Goal: Information Seeking & Learning: Learn about a topic

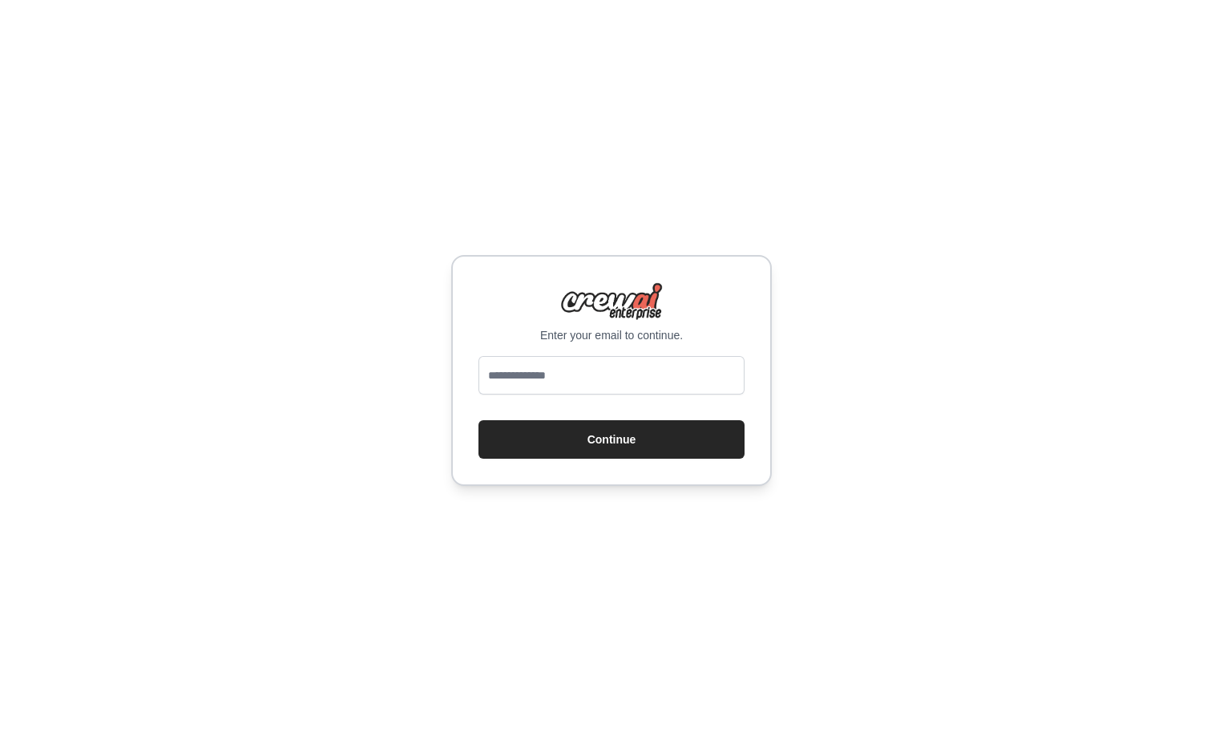
click at [583, 378] on input "email" at bounding box center [612, 375] width 266 height 38
type input "**********"
click at [613, 441] on button "Continue" at bounding box center [612, 439] width 266 height 38
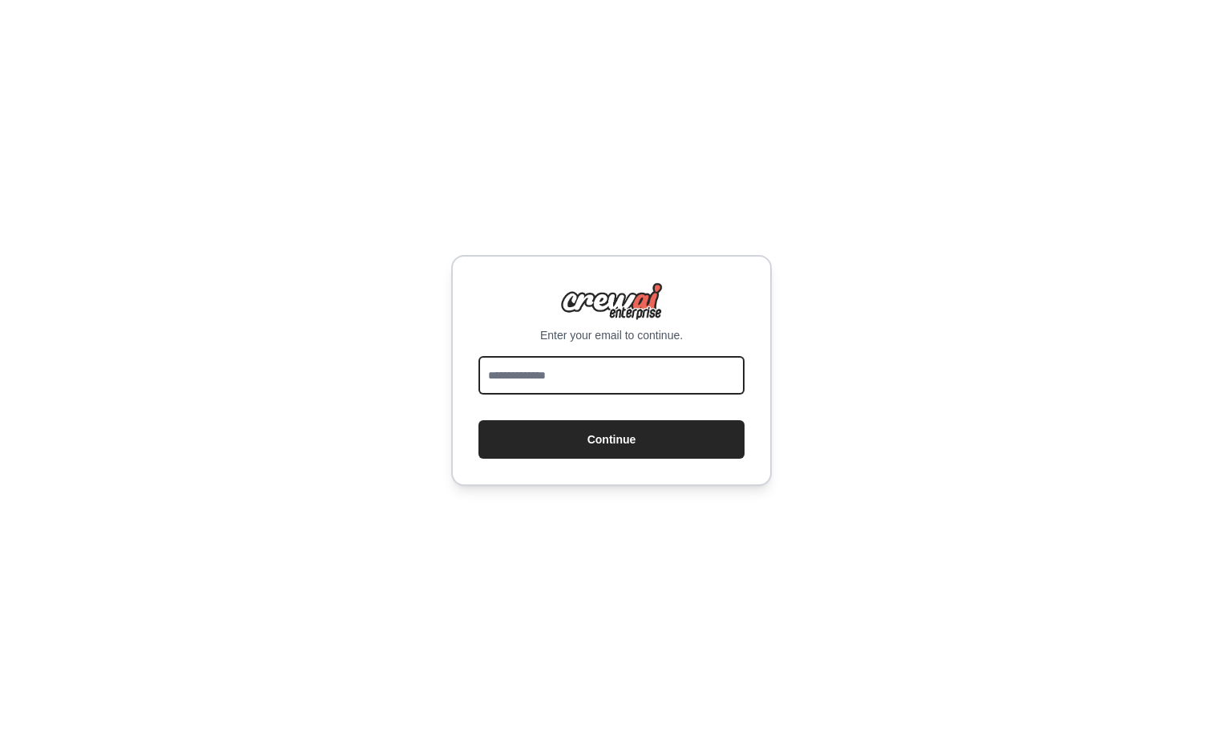
click at [563, 386] on input "email" at bounding box center [612, 375] width 266 height 38
type input "**********"
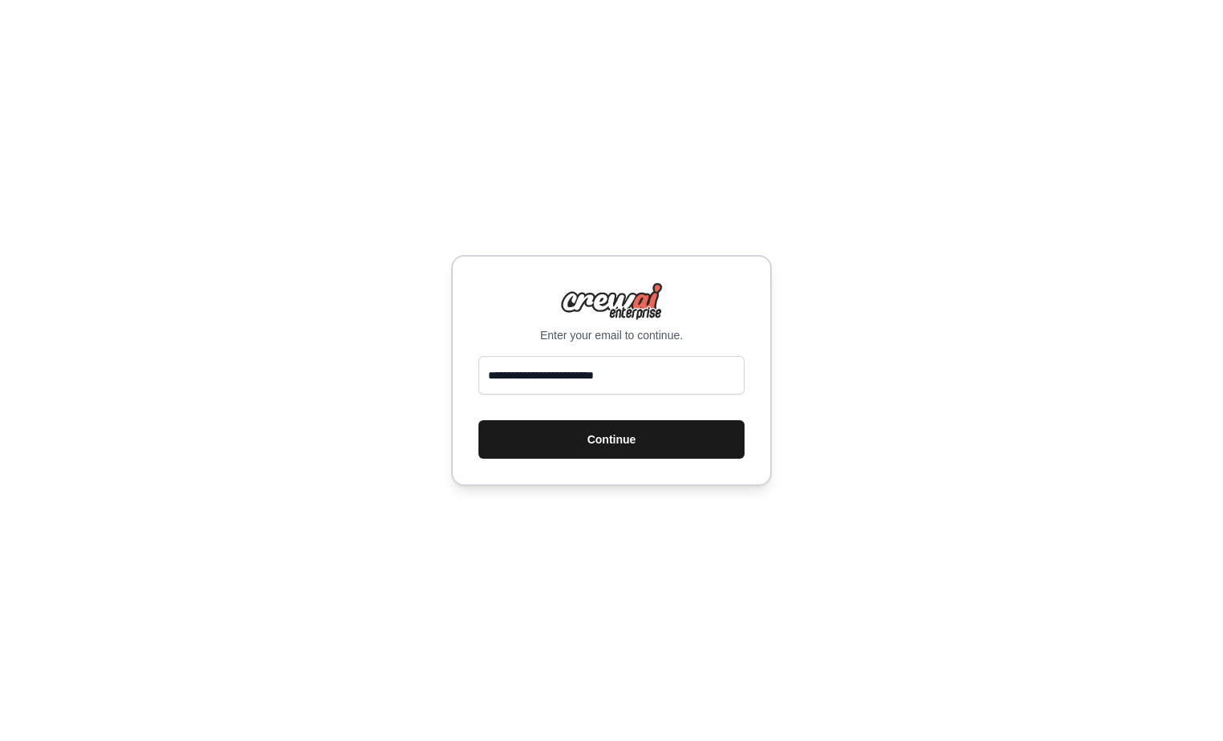
click at [574, 441] on button "Continue" at bounding box center [612, 439] width 266 height 38
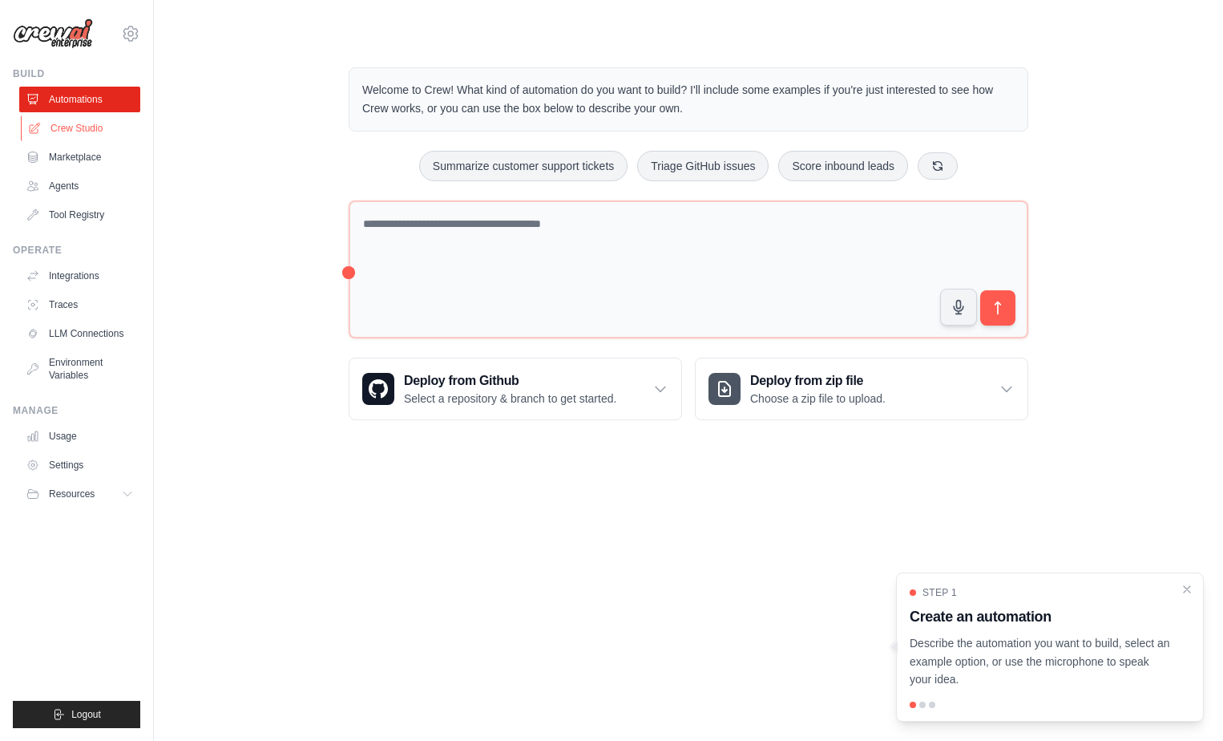
click at [66, 128] on link "Crew Studio" at bounding box center [81, 128] width 121 height 26
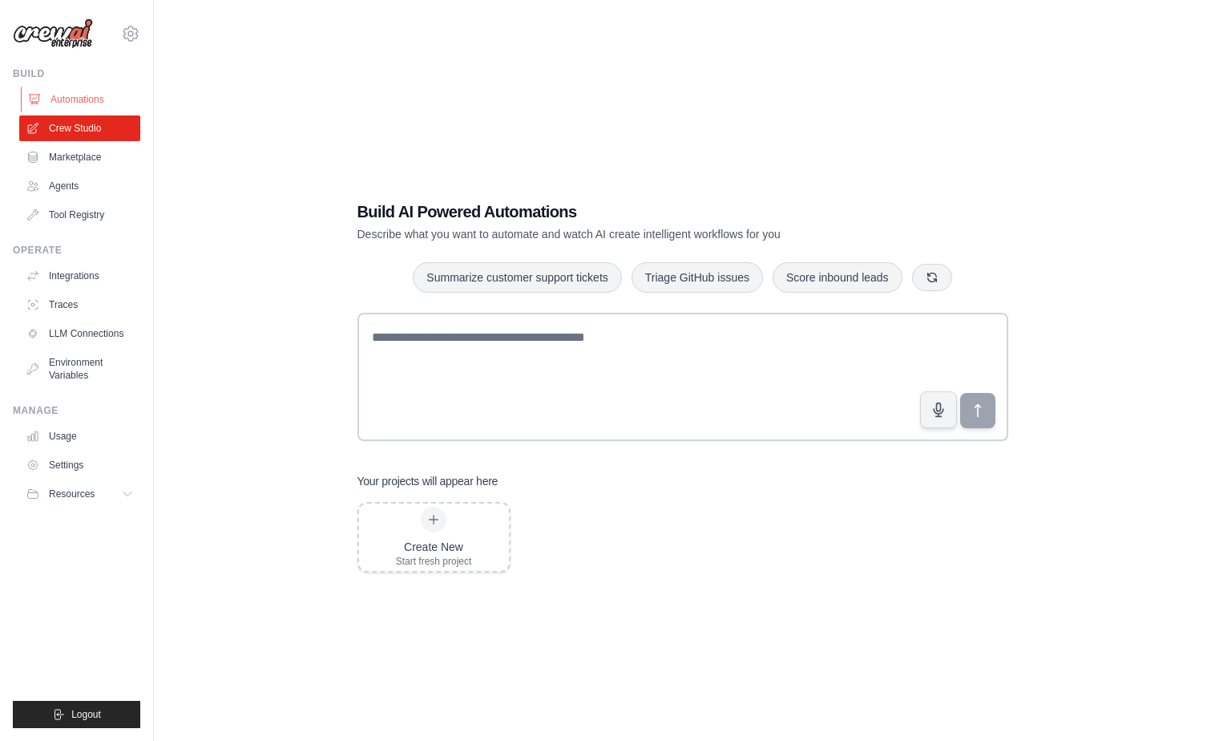
click at [63, 103] on link "Automations" at bounding box center [81, 100] width 121 height 26
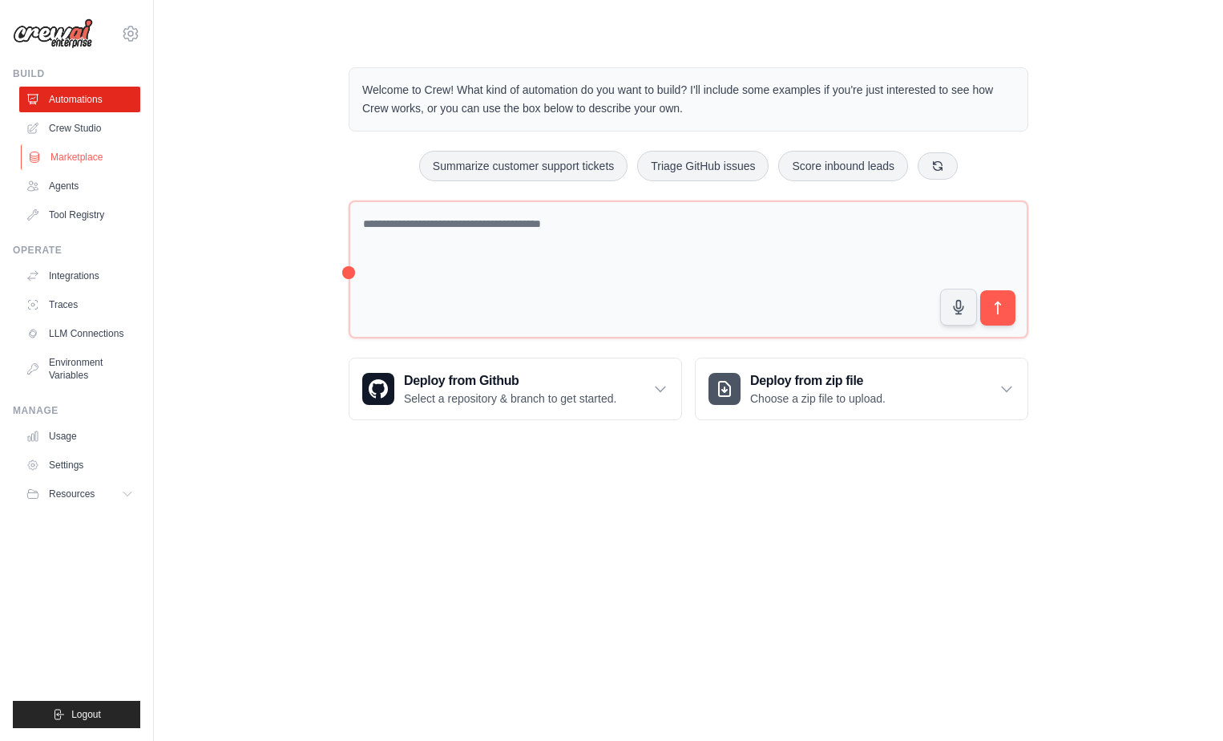
click at [61, 162] on link "Marketplace" at bounding box center [81, 157] width 121 height 26
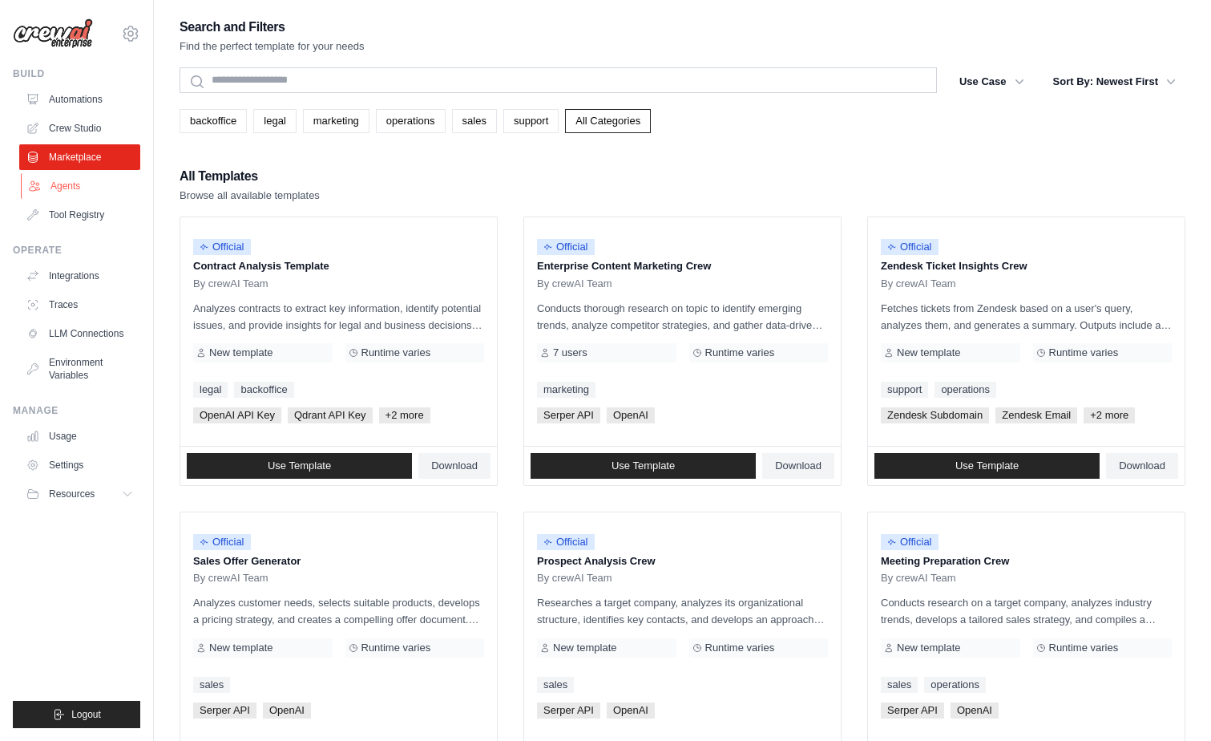
click at [61, 185] on link "Agents" at bounding box center [81, 186] width 121 height 26
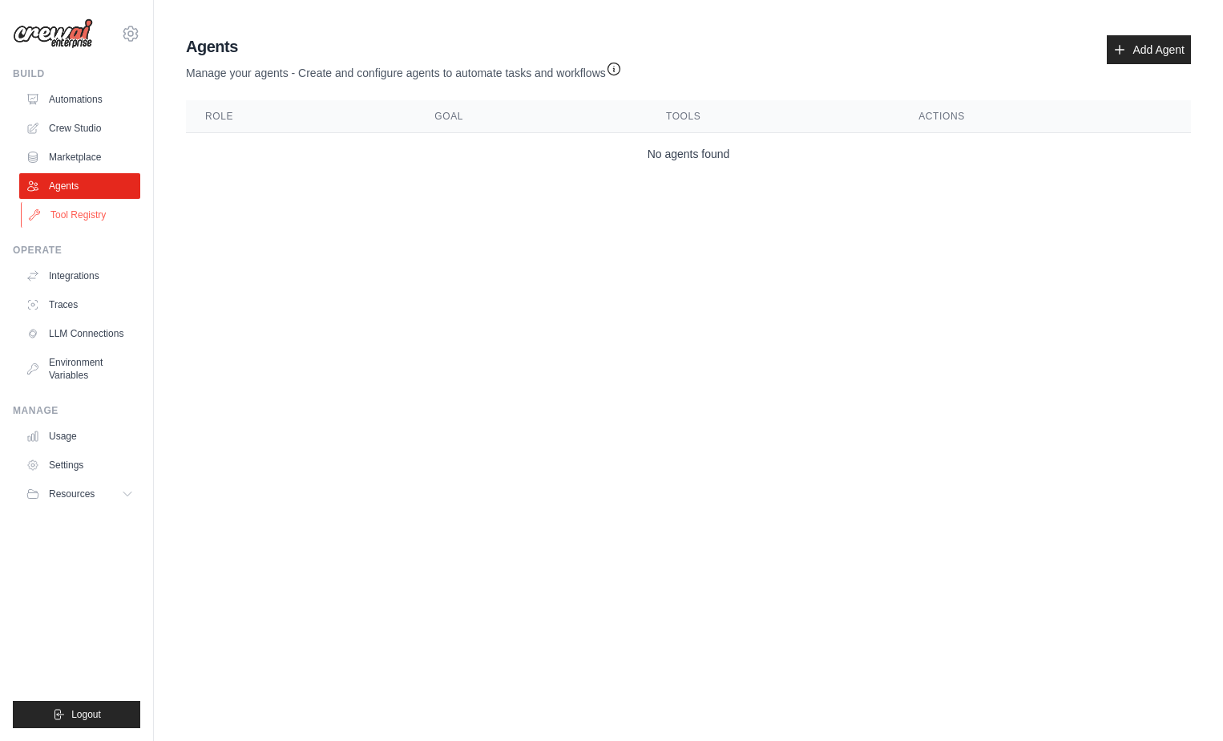
click at [64, 214] on link "Tool Registry" at bounding box center [81, 215] width 121 height 26
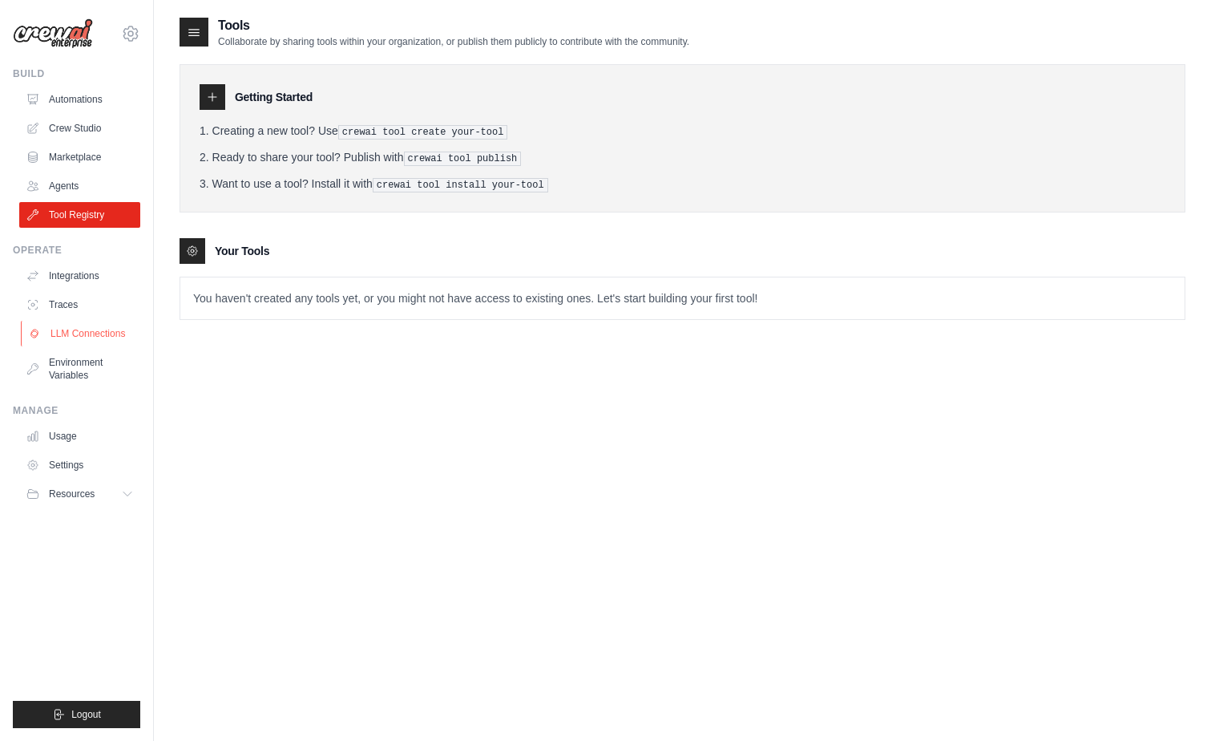
click at [111, 335] on link "LLM Connections" at bounding box center [81, 334] width 121 height 26
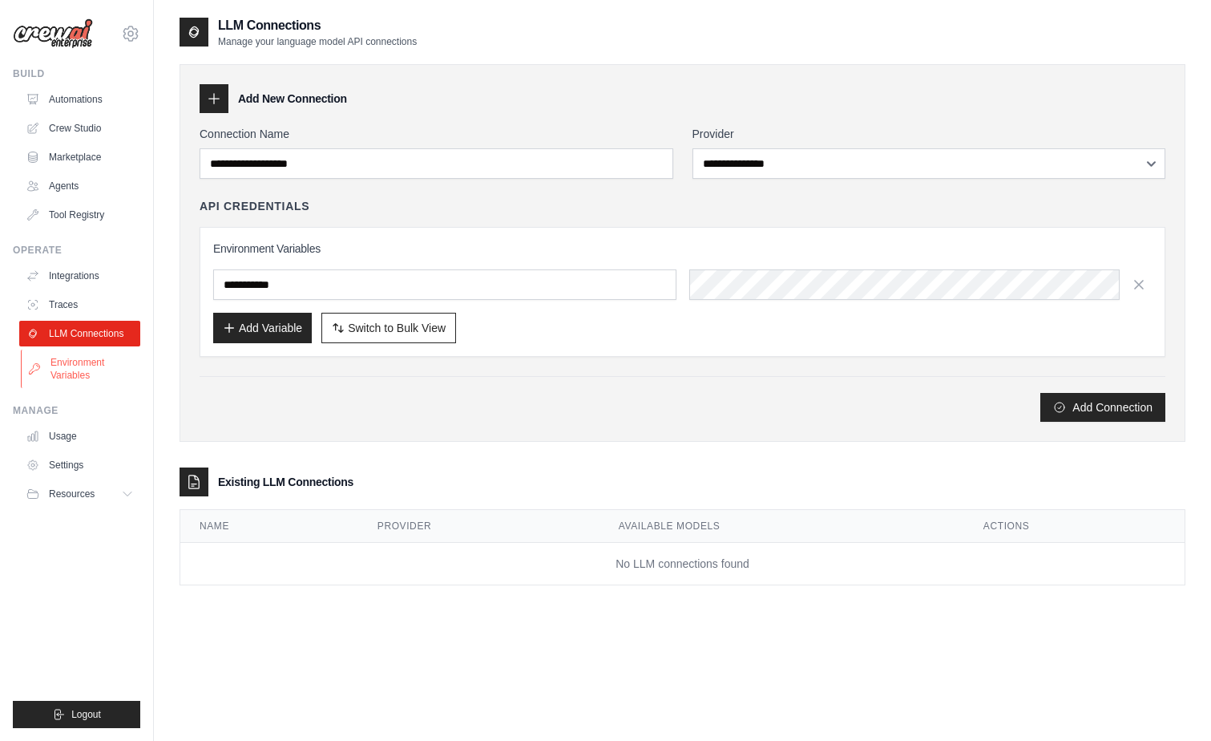
click at [71, 365] on link "Environment Variables" at bounding box center [81, 369] width 121 height 38
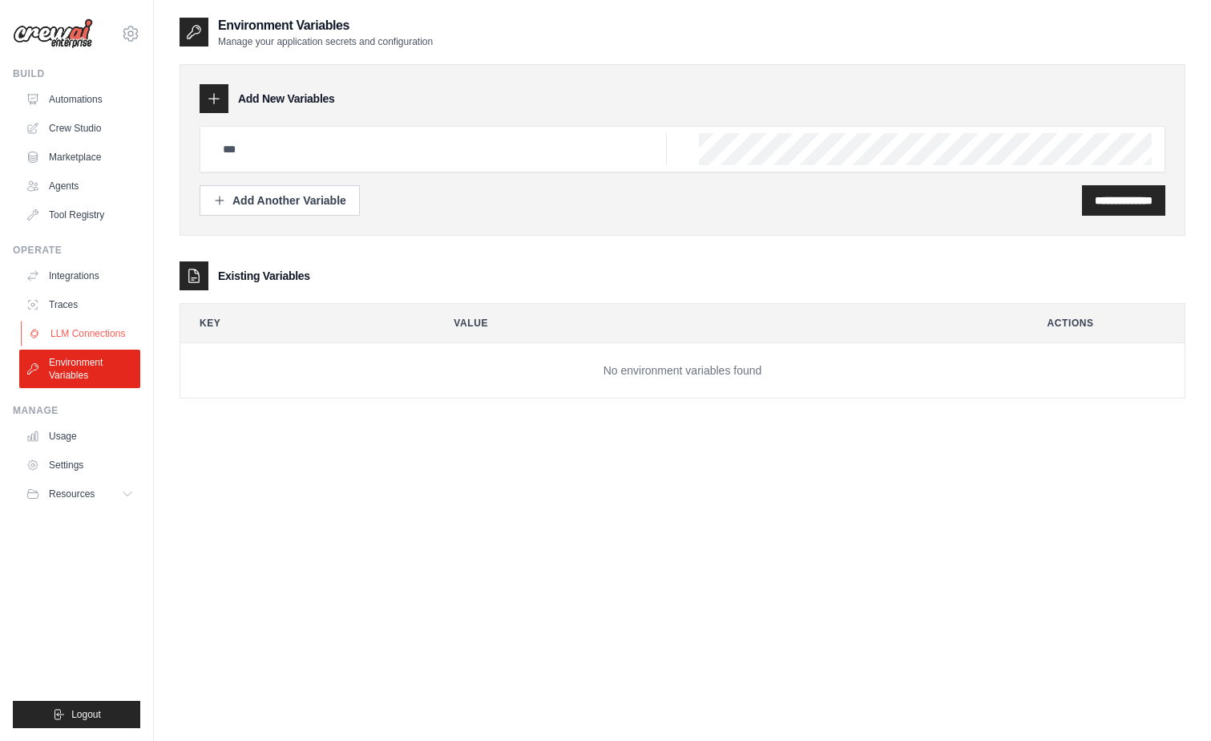
click at [70, 338] on link "LLM Connections" at bounding box center [81, 334] width 121 height 26
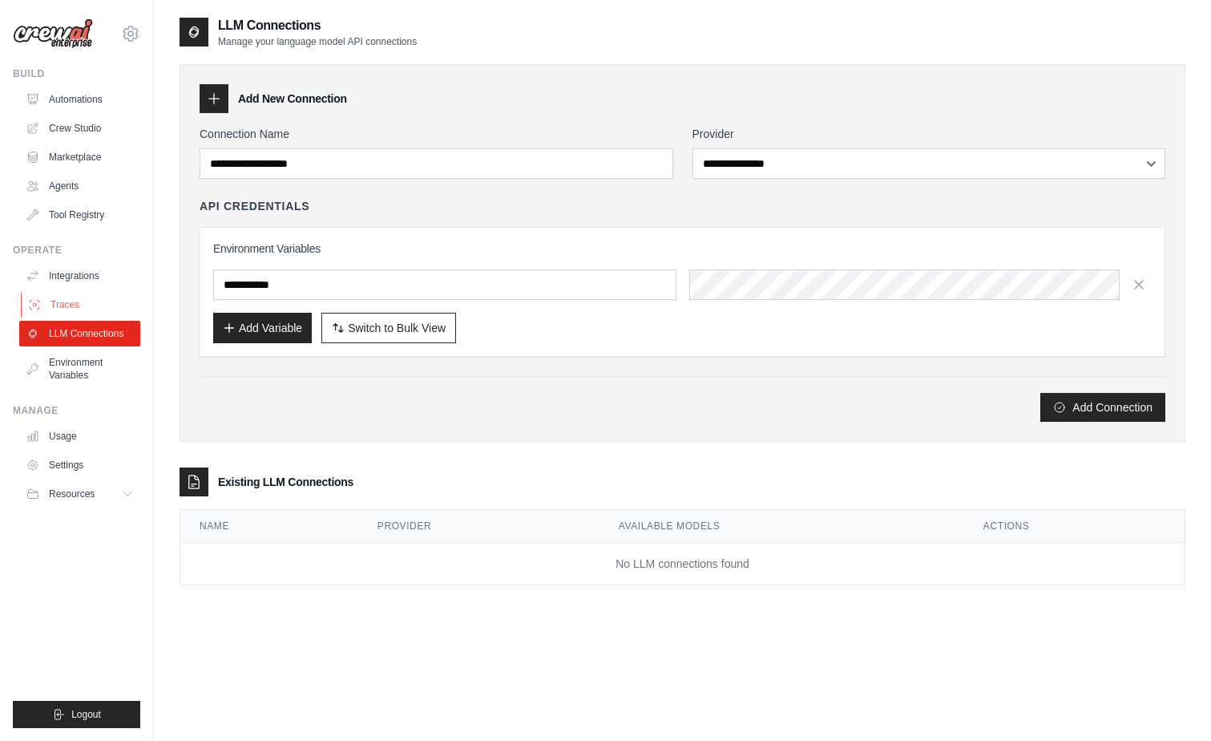
click at [63, 307] on link "Traces" at bounding box center [81, 305] width 121 height 26
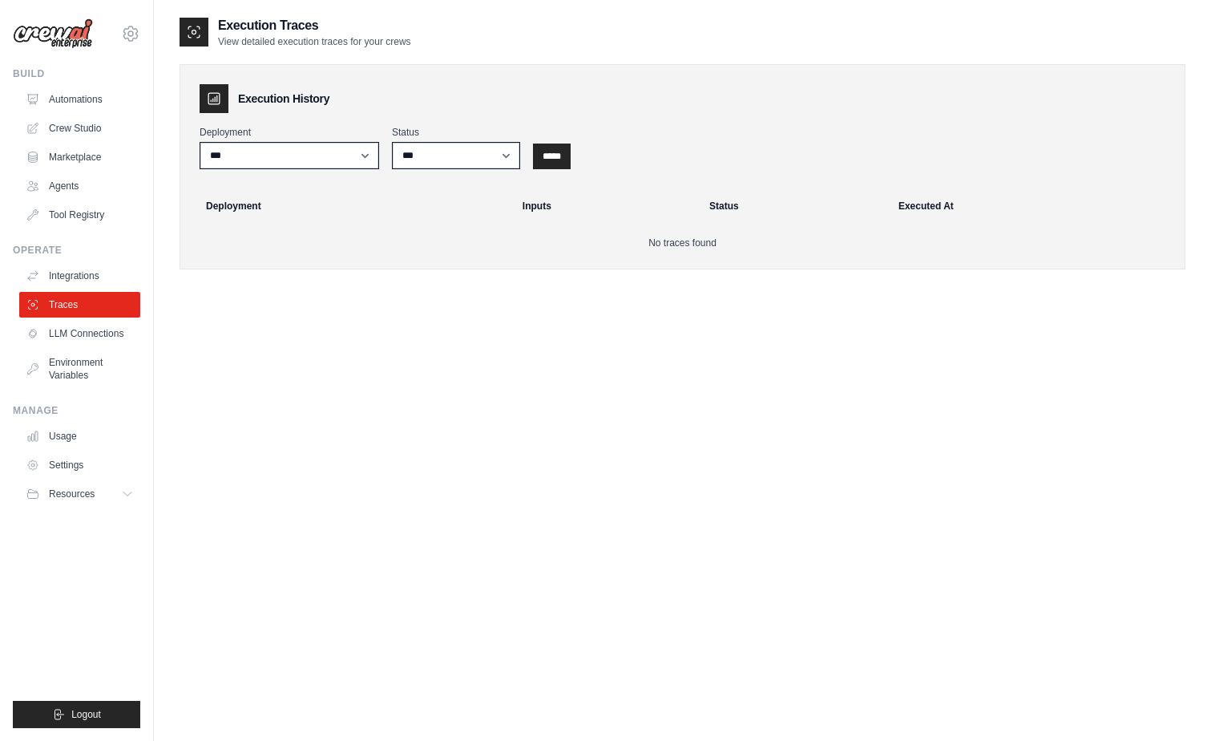
click at [59, 274] on link "Integrations" at bounding box center [79, 276] width 121 height 26
click at [67, 212] on link "Tool Registry" at bounding box center [81, 215] width 121 height 26
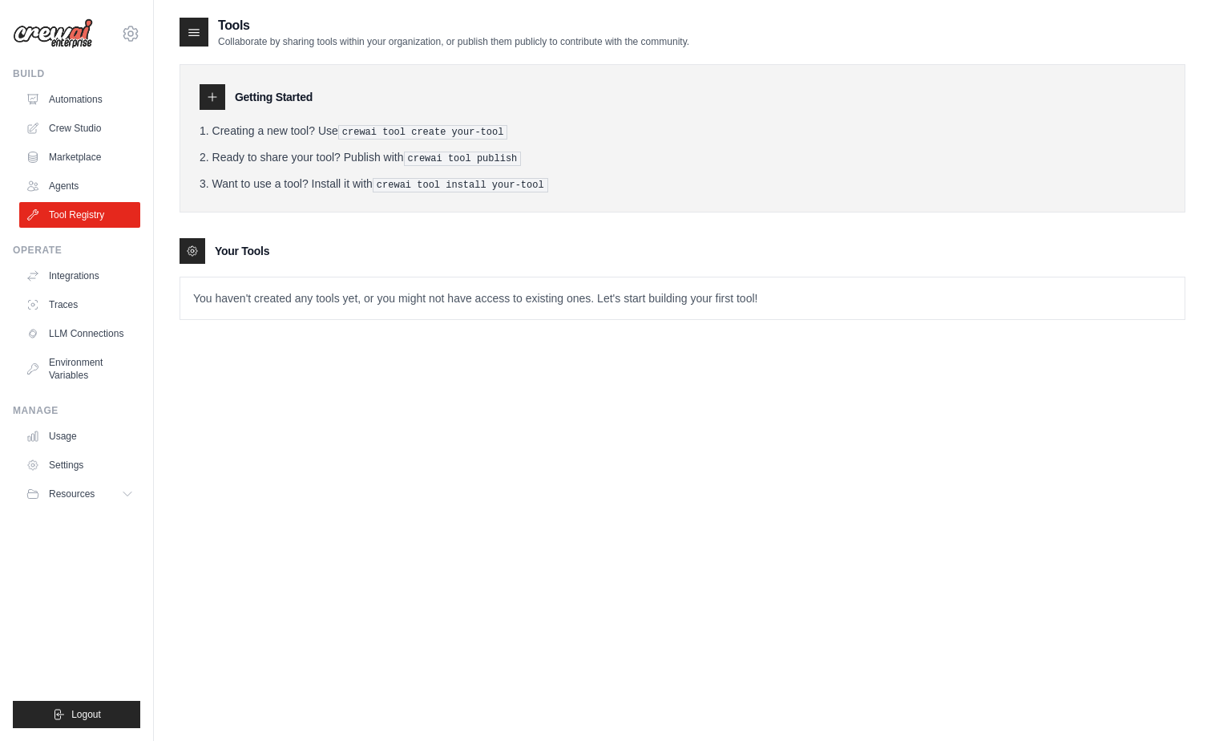
click at [63, 186] on link "Agents" at bounding box center [79, 186] width 121 height 26
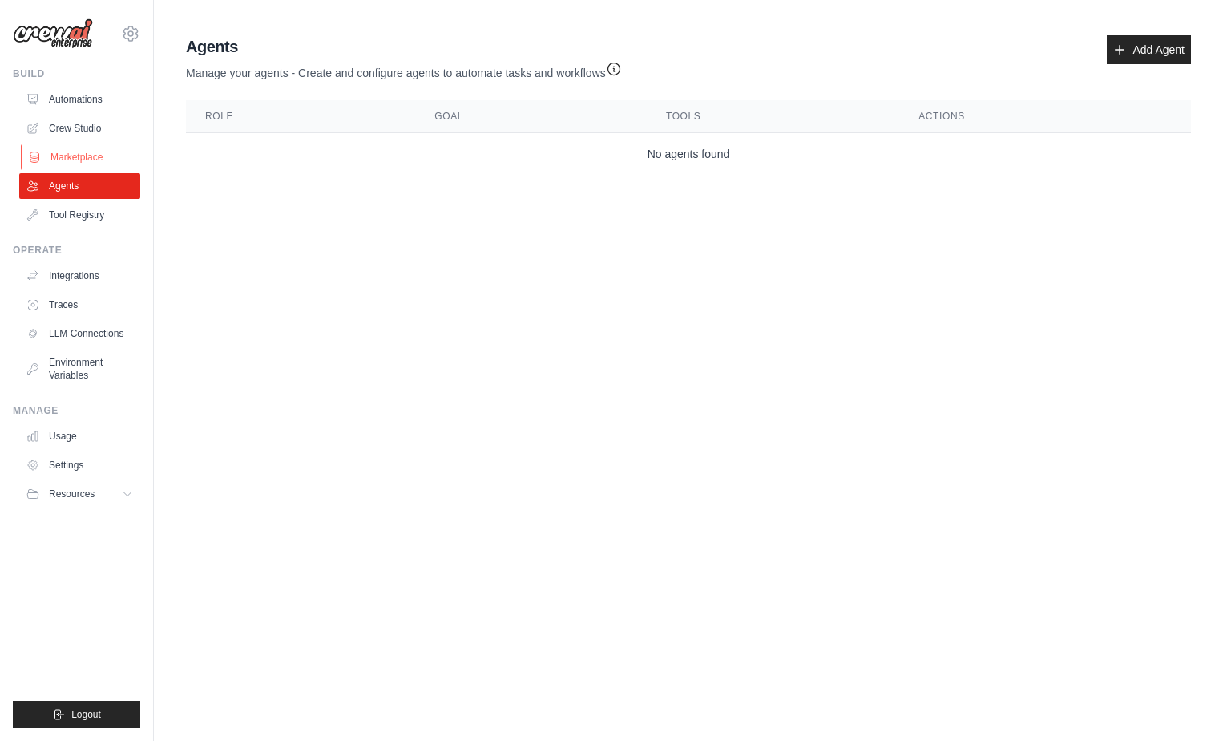
click at [67, 155] on link "Marketplace" at bounding box center [81, 157] width 121 height 26
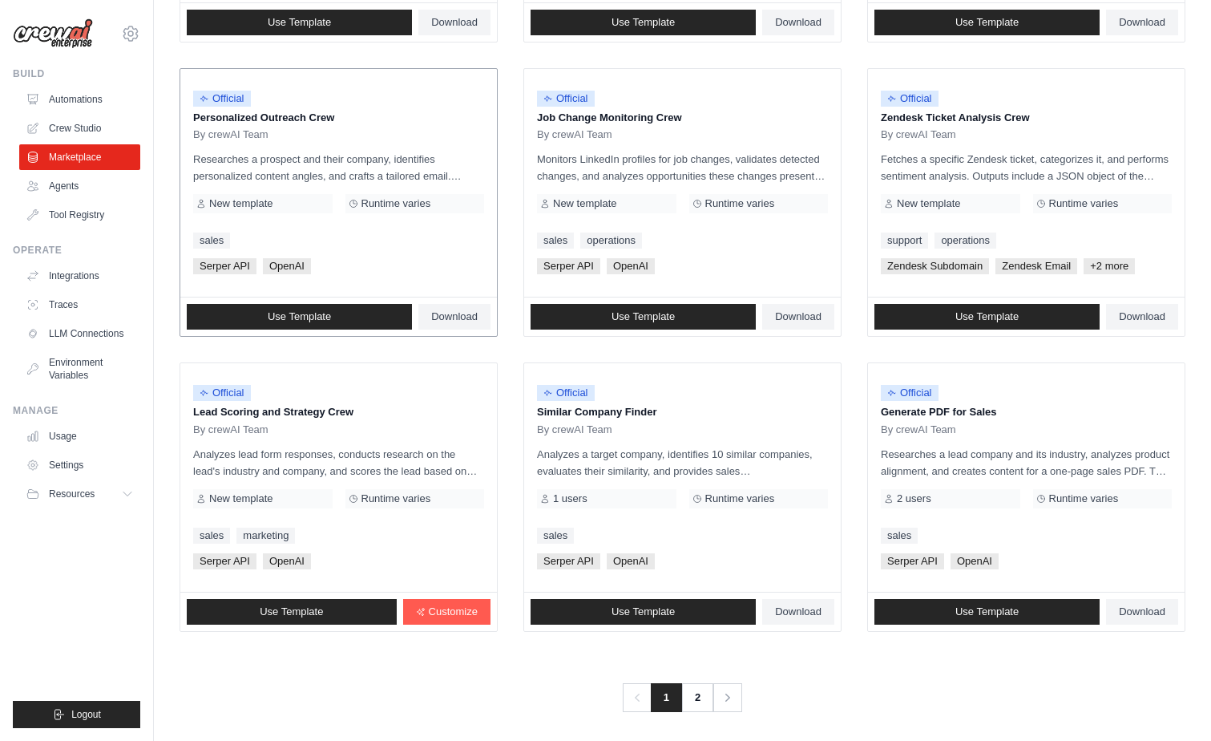
scroll to position [745, 0]
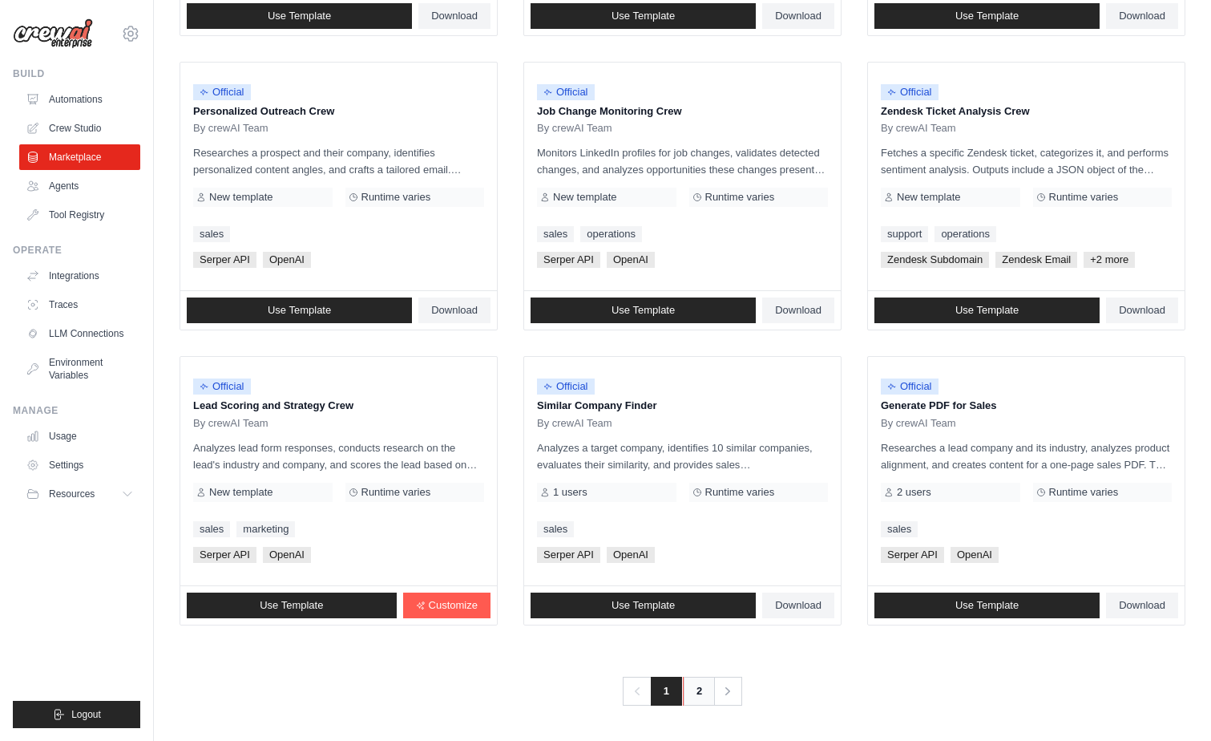
click at [695, 685] on link "2" at bounding box center [699, 691] width 32 height 29
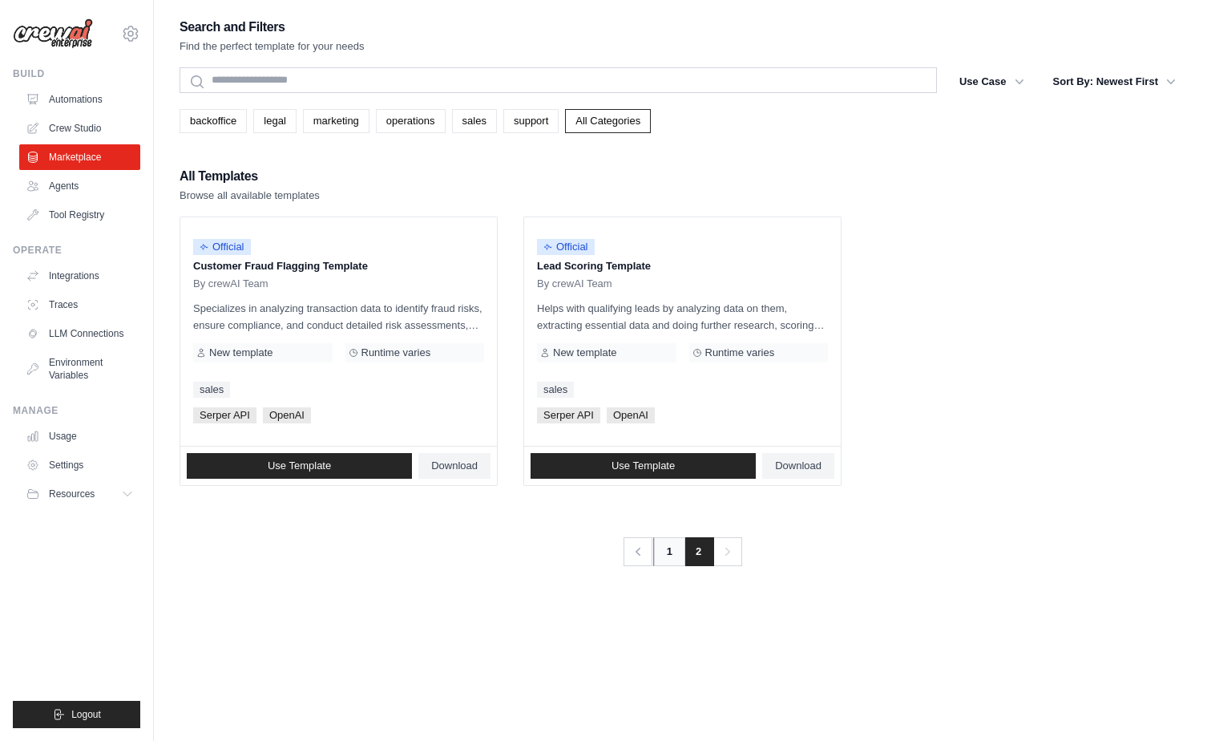
click at [664, 551] on link "1" at bounding box center [669, 551] width 32 height 29
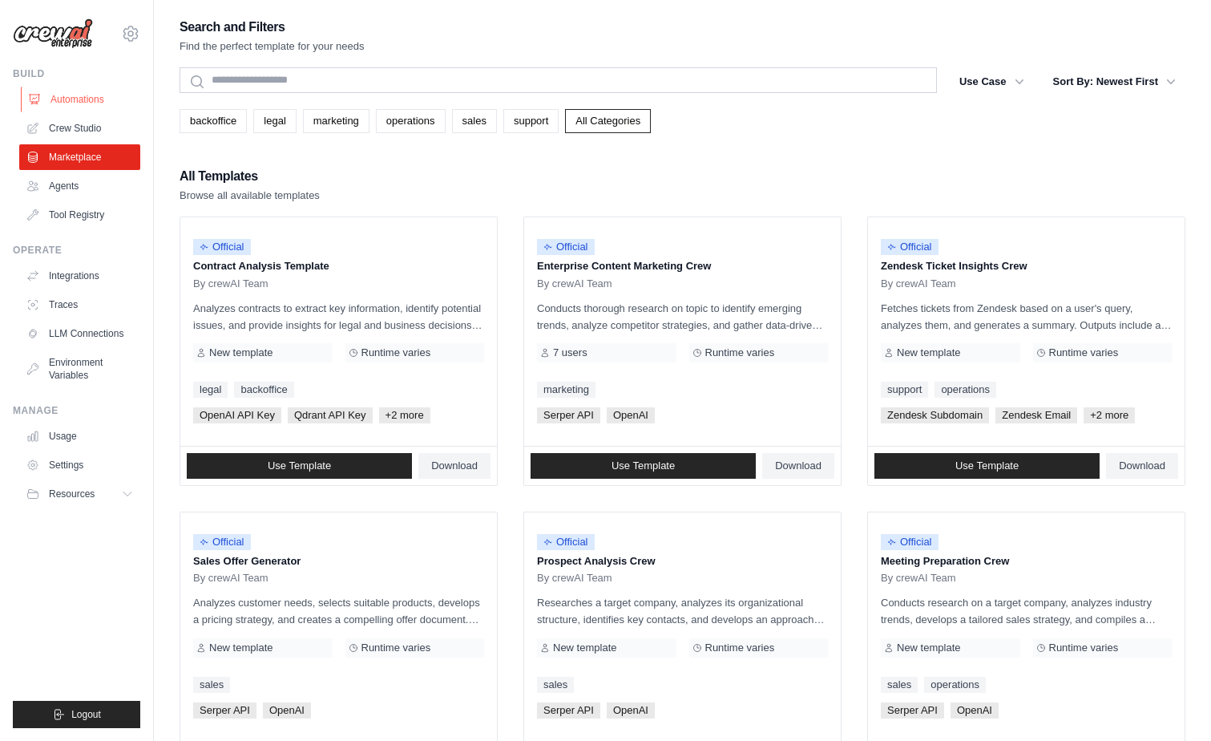
click at [82, 100] on link "Automations" at bounding box center [81, 100] width 121 height 26
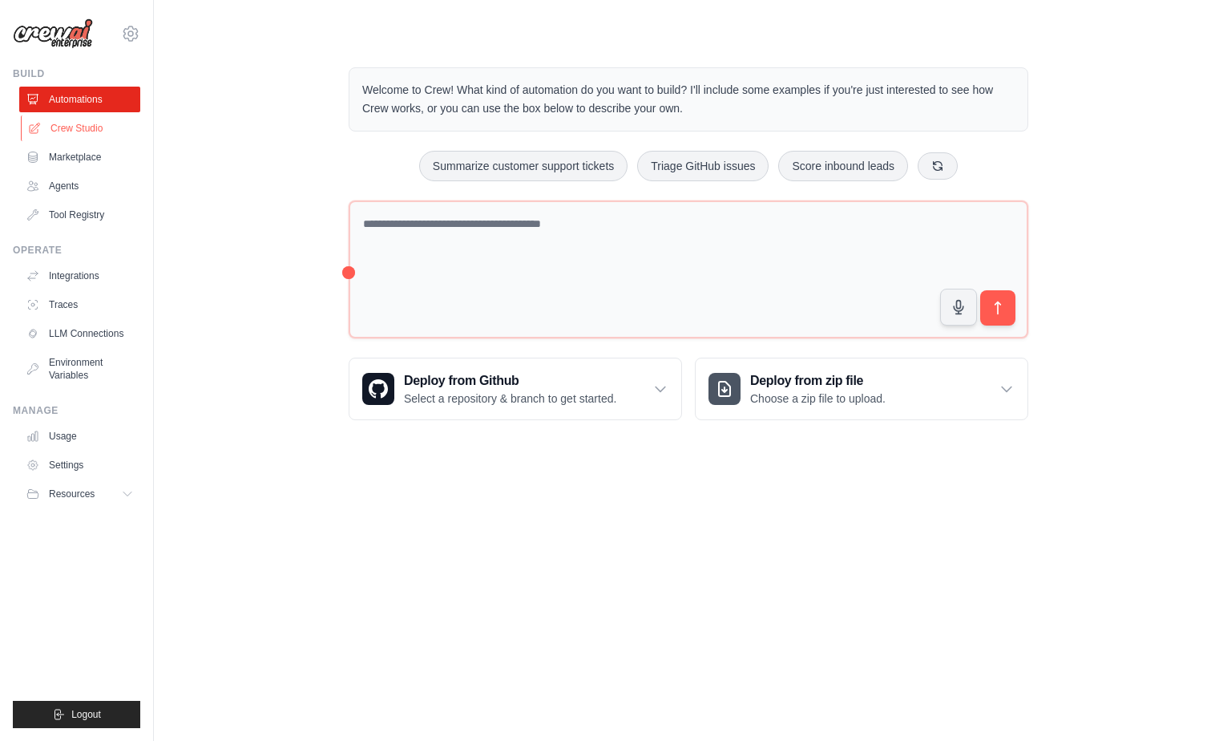
click at [77, 128] on link "Crew Studio" at bounding box center [81, 128] width 121 height 26
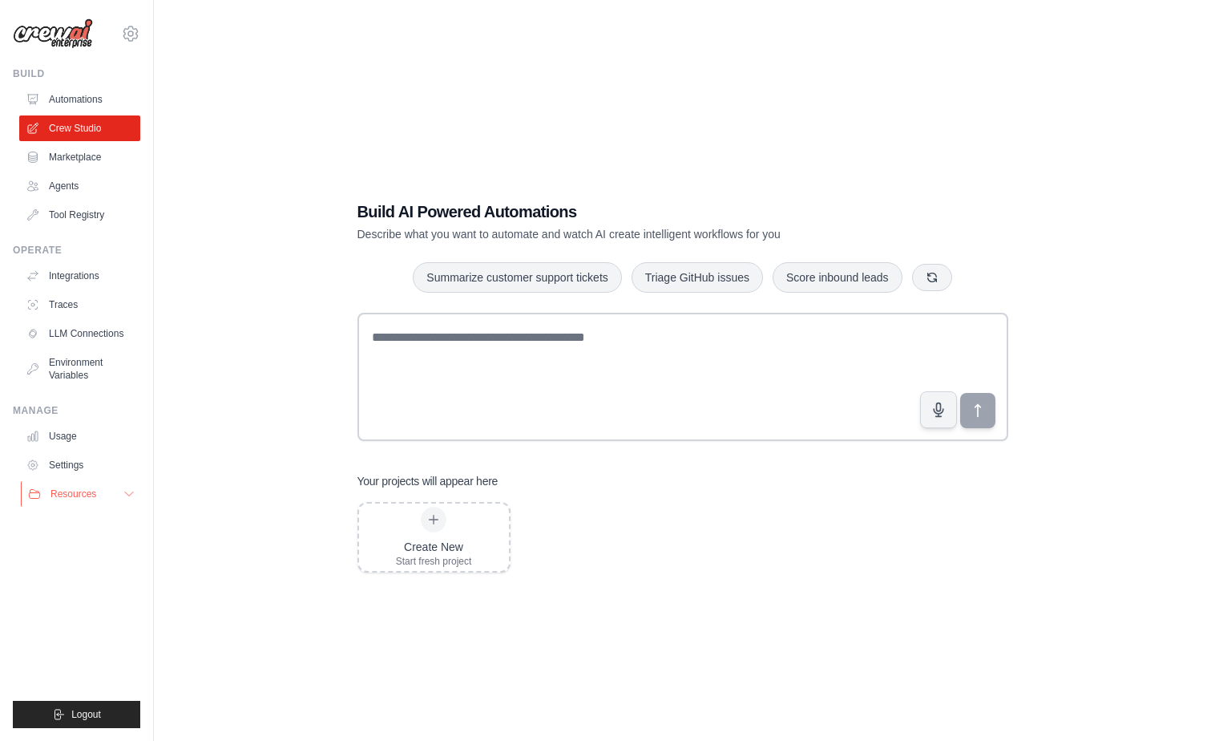
click at [122, 495] on button "Resources" at bounding box center [81, 494] width 121 height 26
click at [97, 526] on span "Documentation" at bounding box center [89, 521] width 65 height 13
